Goal: Task Accomplishment & Management: Understand process/instructions

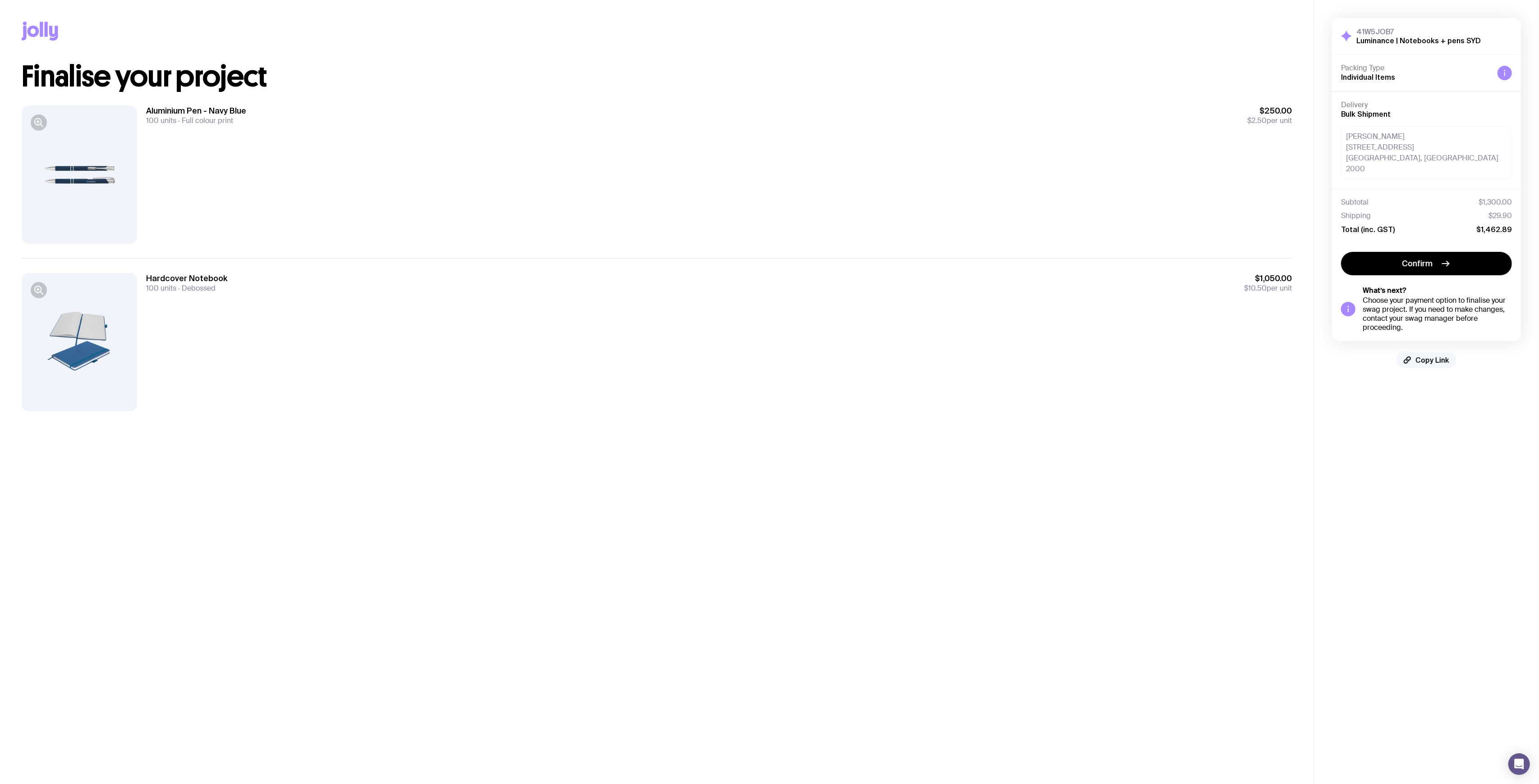
click at [1429, 356] on span "Copy Link" at bounding box center [1432, 360] width 34 height 9
click at [1409, 158] on div "Tanvi Masrani Level 15, 1 O’Connell Street Sydney, NSW 2000" at bounding box center [1427, 152] width 171 height 53
click at [1411, 158] on div "Tanvi Masrani Level 15, 1 O’Connell Street Sydney, NSW 2000" at bounding box center [1427, 152] width 171 height 53
click at [1411, 157] on div "Tanvi Masrani Level 15, 1 O’Connell Street Sydney, NSW 2000" at bounding box center [1427, 152] width 171 height 53
click at [1380, 149] on div "Tanvi Masrani Level 15, 1 O’Connell Street Sydney, NSW 2000" at bounding box center [1427, 152] width 171 height 53
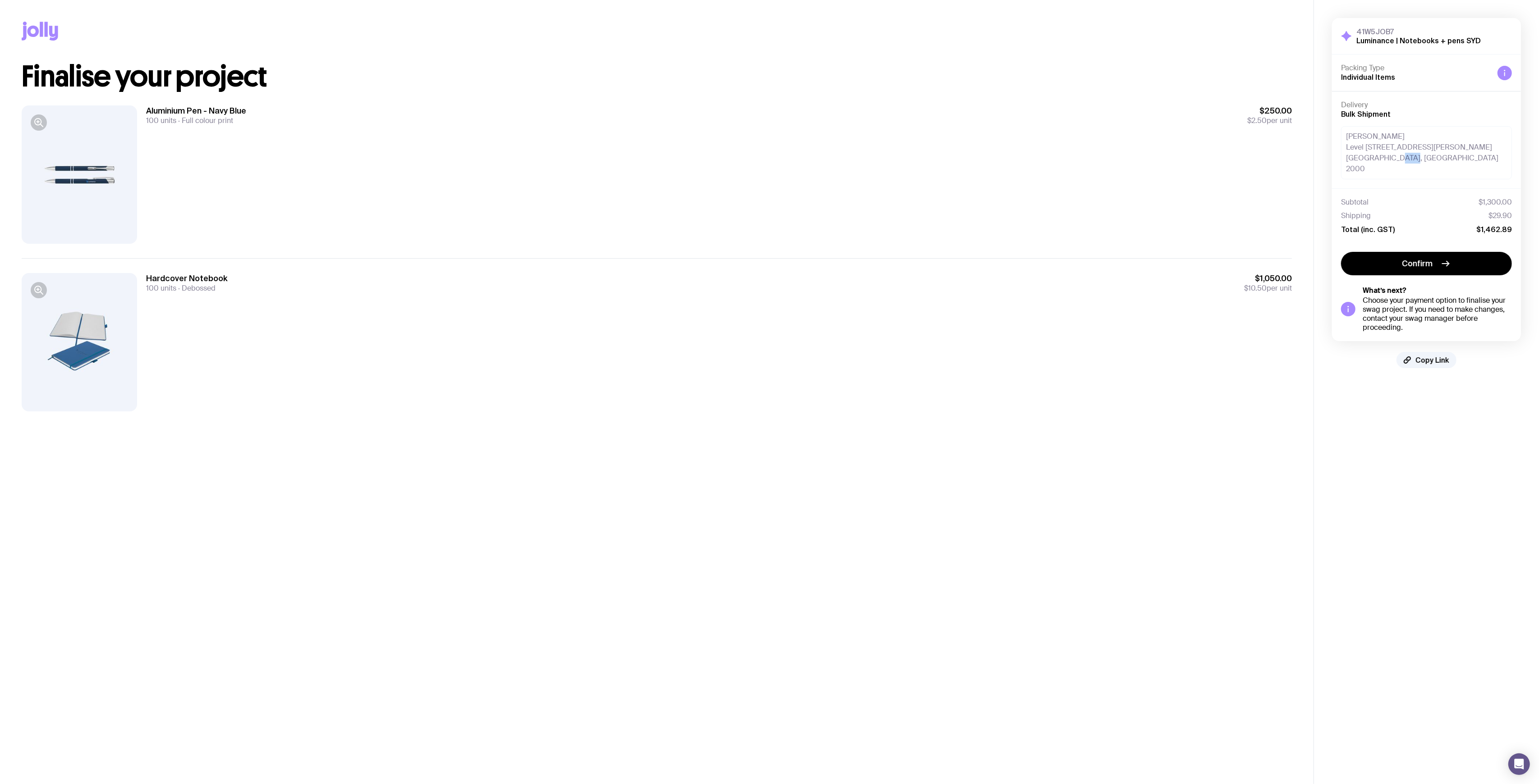
drag, startPoint x: 1424, startPoint y: 158, endPoint x: 1283, endPoint y: 143, distance: 141.8
click at [1285, 143] on div "Copy Link Finalise your project Aluminium Pen - Navy Blue 100 units Full colour…" at bounding box center [770, 392] width 1539 height 784
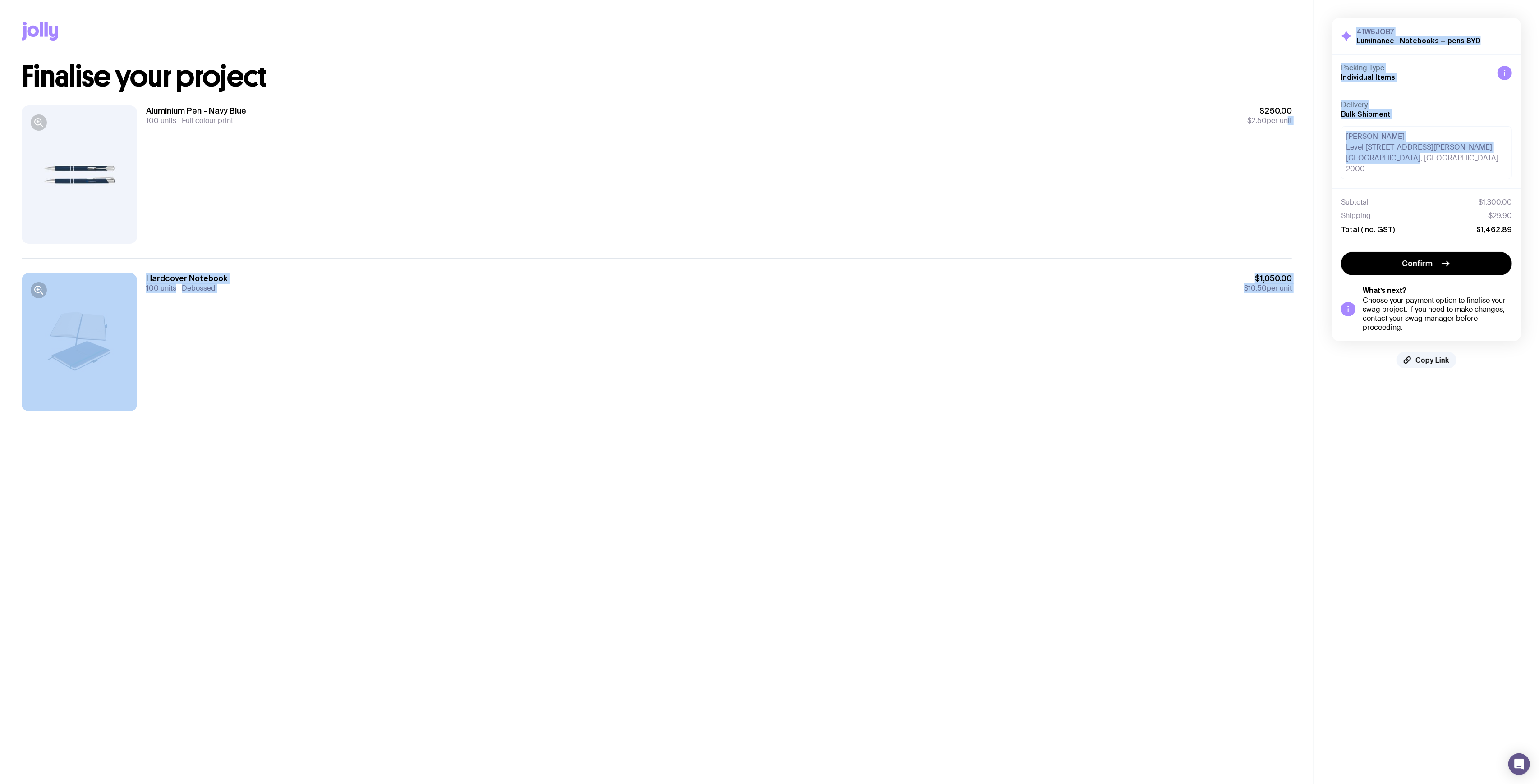
click at [1360, 140] on div "Tanvi Masrani Level 15, 1 O’Connell Street Sydney, NSW 2000" at bounding box center [1427, 152] width 171 height 53
click at [1425, 144] on div "Tanvi Masrani Level 15, 1 O’Connell Street Sydney, NSW 2000" at bounding box center [1427, 152] width 171 height 53
click at [1426, 159] on div "Tanvi Masrani Level 15, 1 O’Connell Street Sydney, NSW 2000" at bounding box center [1427, 152] width 171 height 53
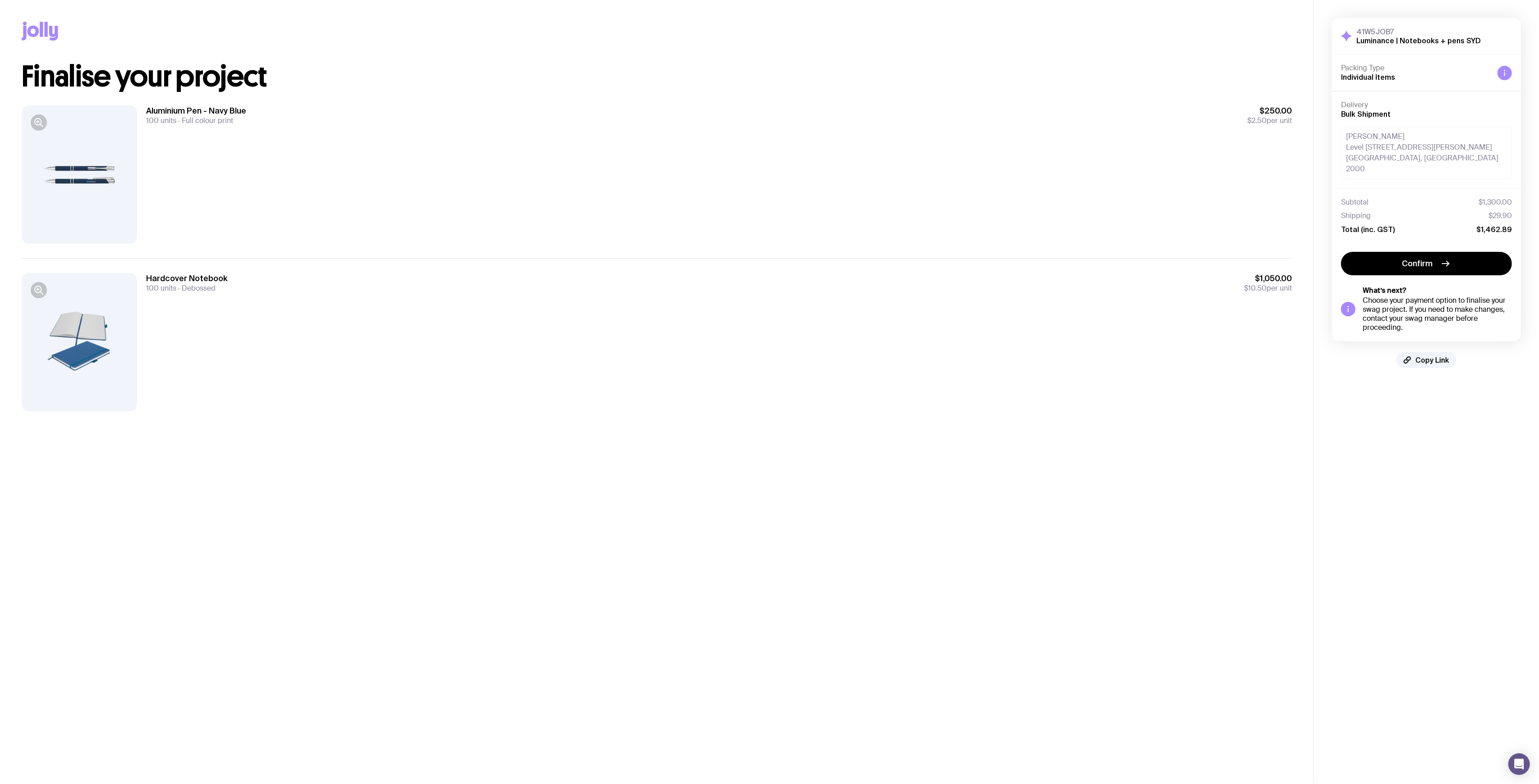
click at [1430, 172] on div "Delivery Bulk Shipment Tanvi Masrani Level 15, 1 O’Connell Street Sydney, NSW 2…" at bounding box center [1427, 139] width 189 height 97
click at [1404, 170] on div "Delivery Bulk Shipment Tanvi Masrani Level 15, 1 O’Connell Street Sydney, NSW 2…" at bounding box center [1427, 139] width 189 height 97
click at [1404, 168] on div "Tanvi Masrani Level 15, 1 O’Connell Street Sydney, NSW 2000" at bounding box center [1427, 152] width 171 height 53
click at [691, 99] on div "Aluminium Pen - Navy Blue 100 units Full colour print $250.00 $2.50 per unit" at bounding box center [657, 174] width 1270 height 167
